Goal: Browse casually: Explore the website without a specific task or goal

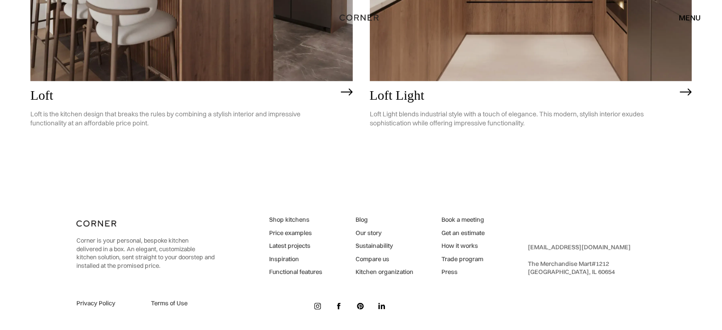
scroll to position [2664, 0]
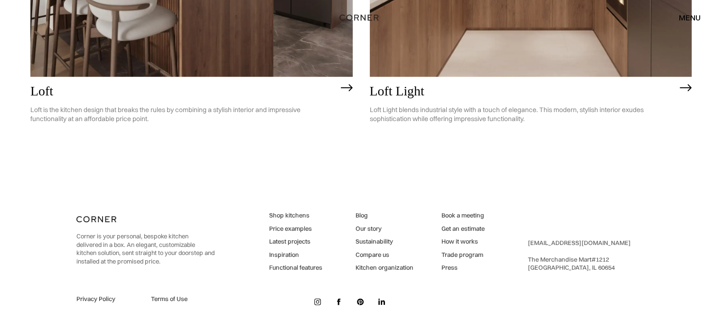
click at [371, 228] on link "Our story" at bounding box center [384, 228] width 58 height 9
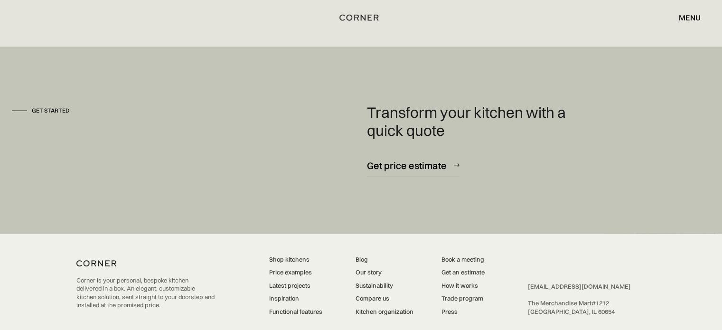
scroll to position [2500, 0]
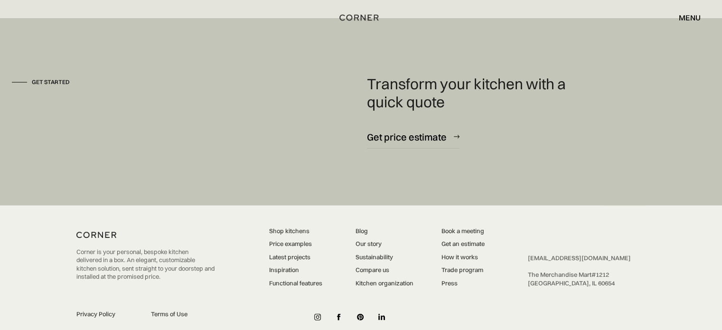
click at [284, 253] on link "Latest projects" at bounding box center [295, 257] width 53 height 9
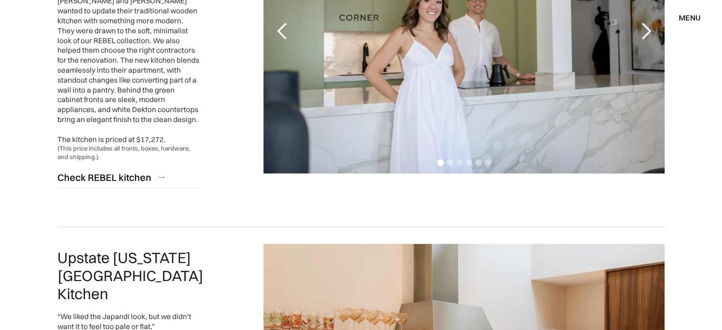
scroll to position [1898, 0]
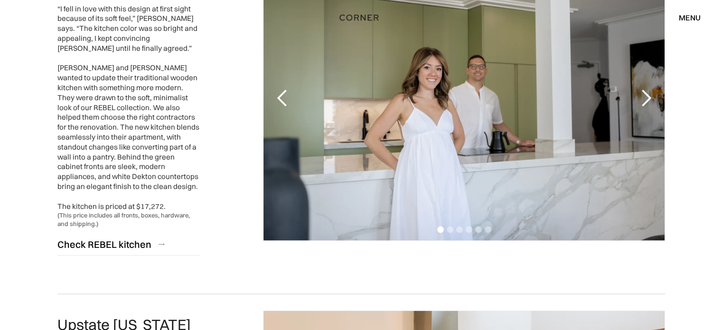
click at [647, 89] on div "next slide" at bounding box center [645, 98] width 19 height 19
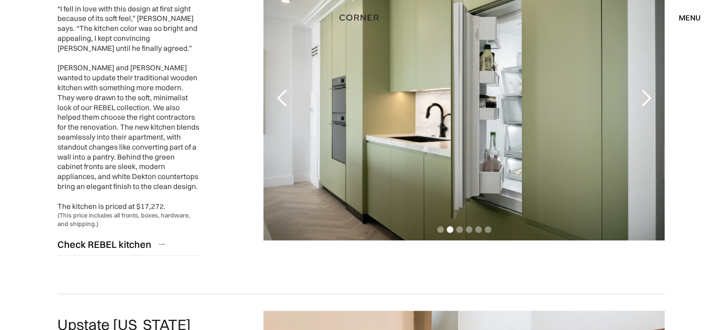
click at [647, 89] on div "next slide" at bounding box center [645, 98] width 19 height 19
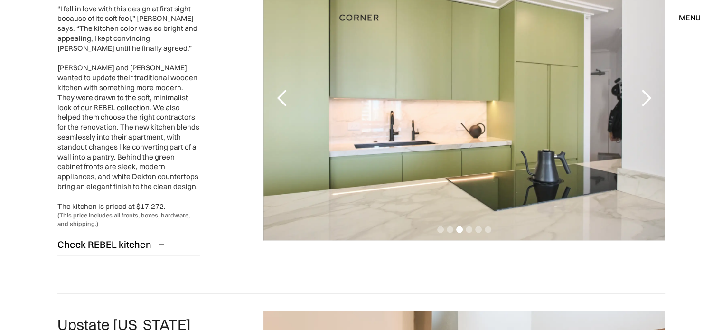
click at [647, 89] on div "next slide" at bounding box center [645, 98] width 19 height 19
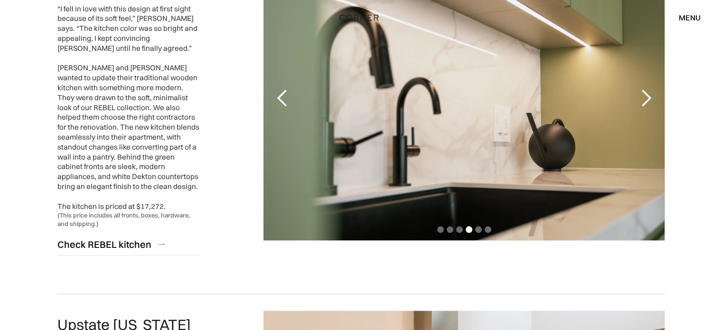
click at [647, 89] on div "next slide" at bounding box center [645, 98] width 19 height 19
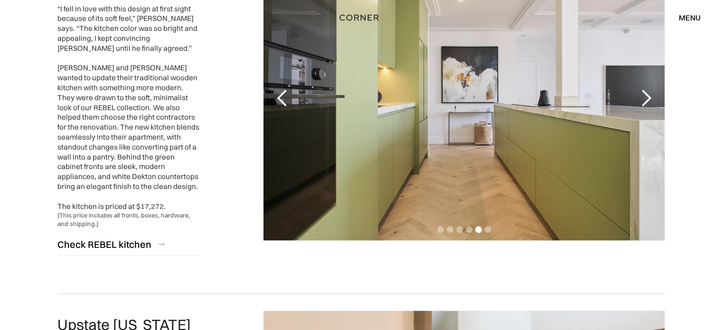
click at [647, 89] on div "next slide" at bounding box center [645, 98] width 19 height 19
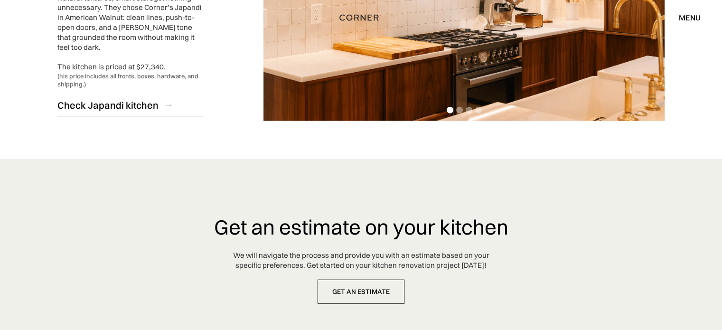
scroll to position [2524, 0]
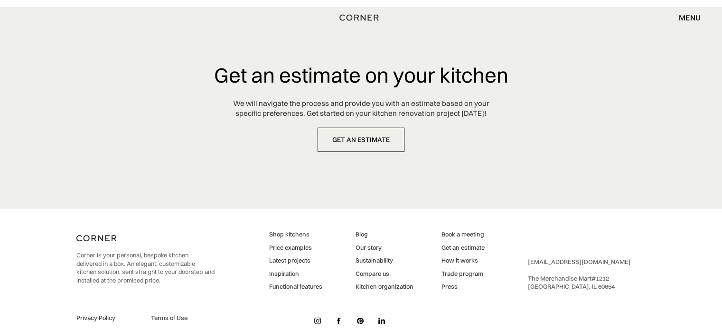
click at [315, 317] on img at bounding box center [317, 320] width 7 height 7
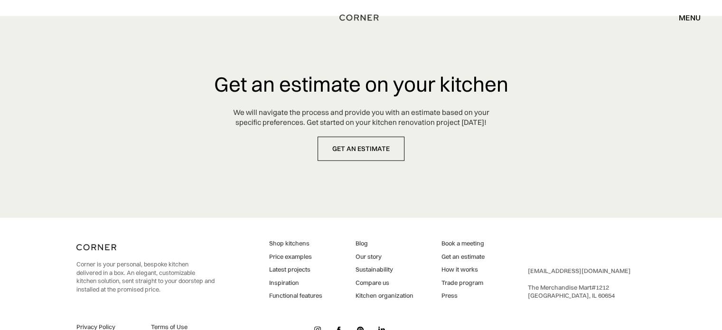
scroll to position [2524, 0]
